Goal: Register for event/course: Sign up to attend an event or enroll in a course

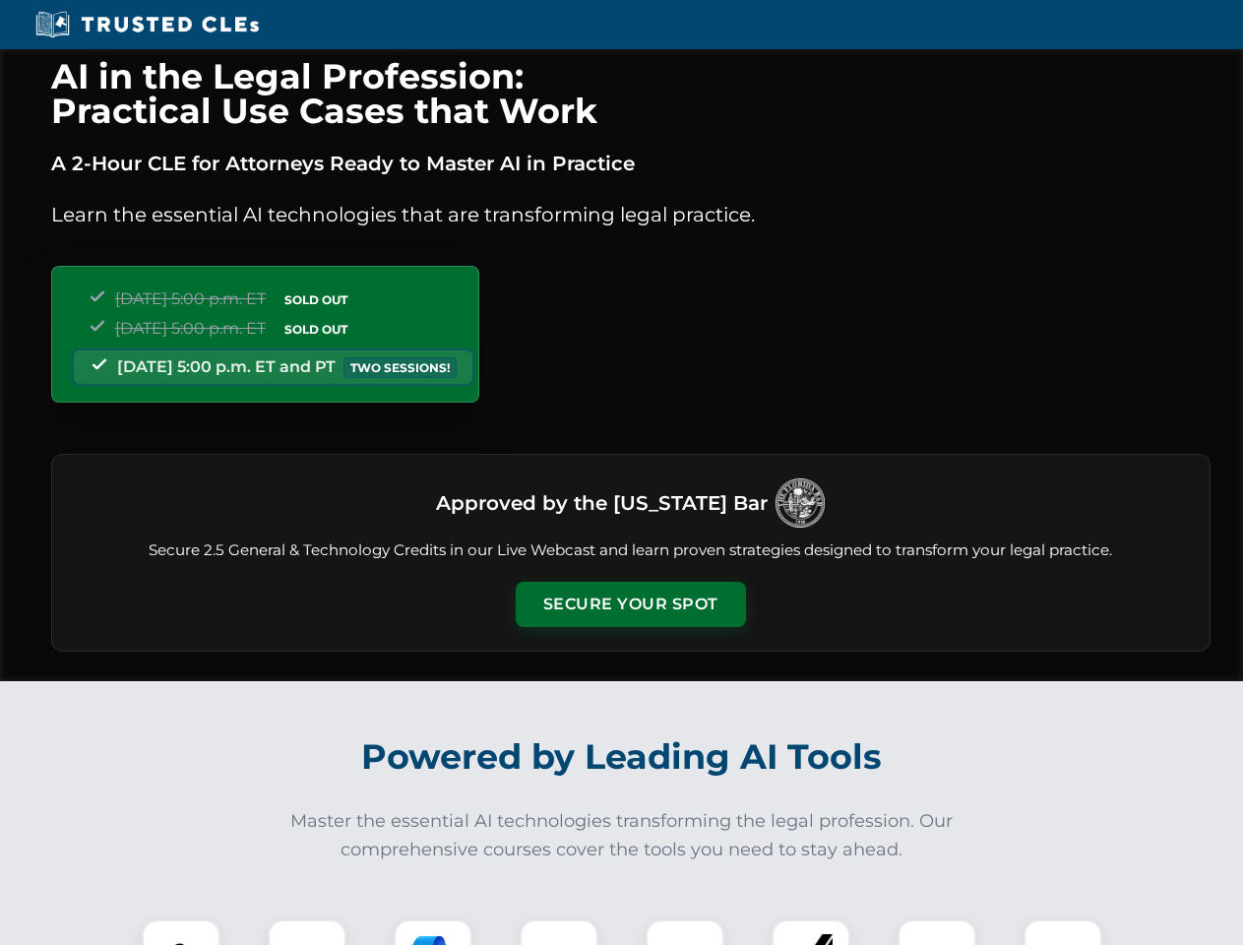
click at [630, 605] on button "Secure Your Spot" at bounding box center [631, 604] width 230 height 45
click at [181, 932] on img at bounding box center [181, 958] width 57 height 57
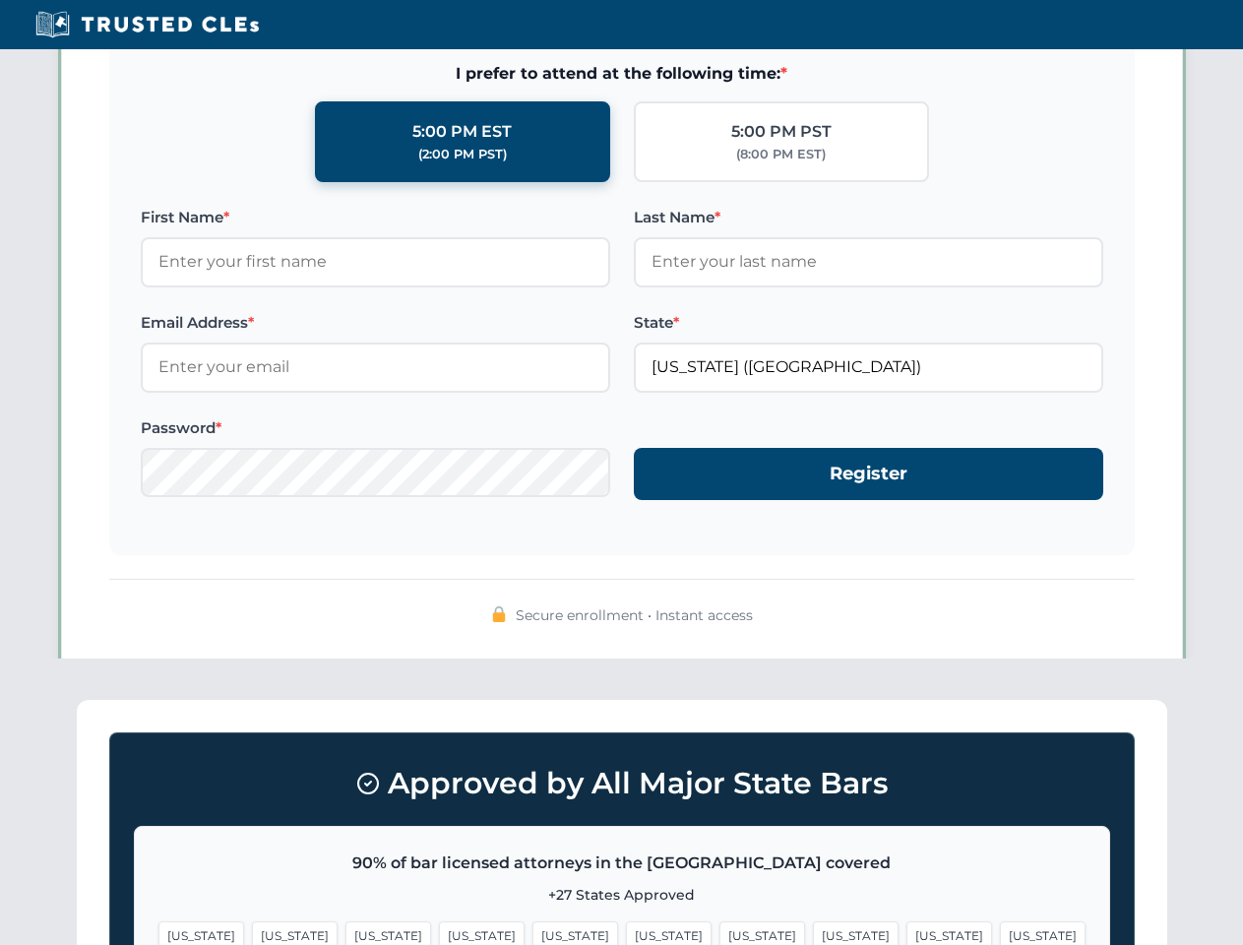
click at [720, 932] on span "[US_STATE]" at bounding box center [763, 936] width 86 height 29
click at [907, 932] on span "[US_STATE]" at bounding box center [950, 936] width 86 height 29
